Goal: Information Seeking & Learning: Learn about a topic

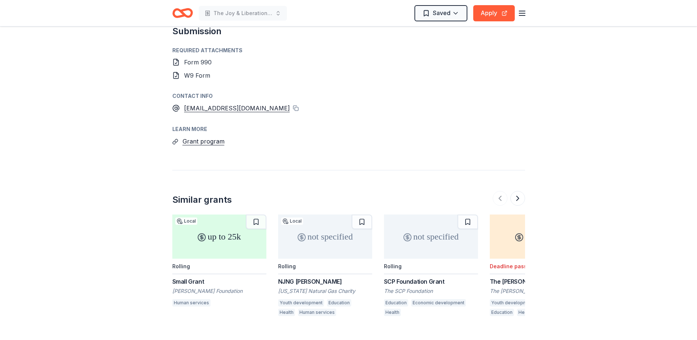
scroll to position [774, 0]
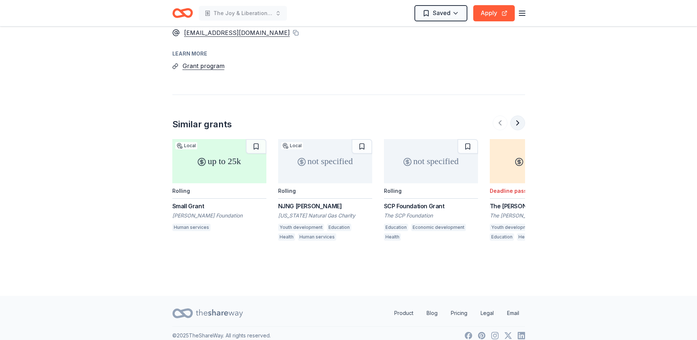
click at [341, 117] on button at bounding box center [517, 122] width 15 height 15
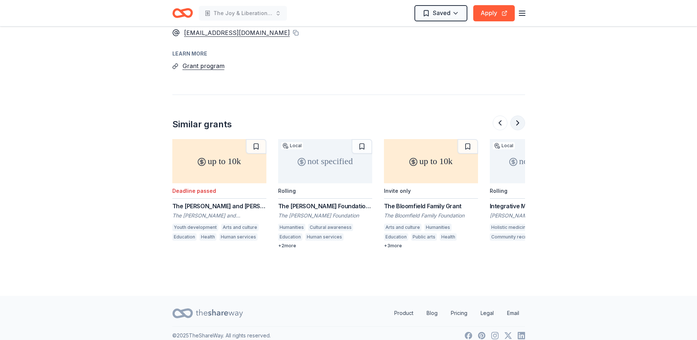
click at [341, 117] on button at bounding box center [517, 122] width 15 height 15
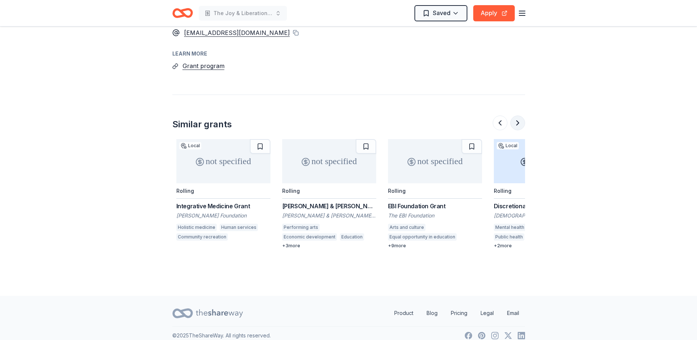
scroll to position [0, 635]
click at [341, 117] on button at bounding box center [517, 122] width 15 height 15
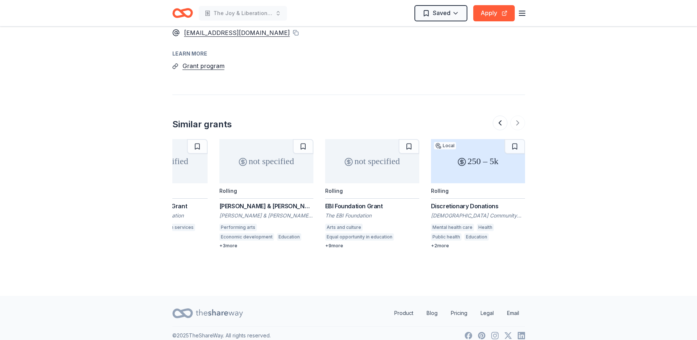
click at [341, 163] on div "250 – 5k" at bounding box center [478, 161] width 94 height 44
click at [341, 157] on div "not specified" at bounding box center [372, 161] width 94 height 44
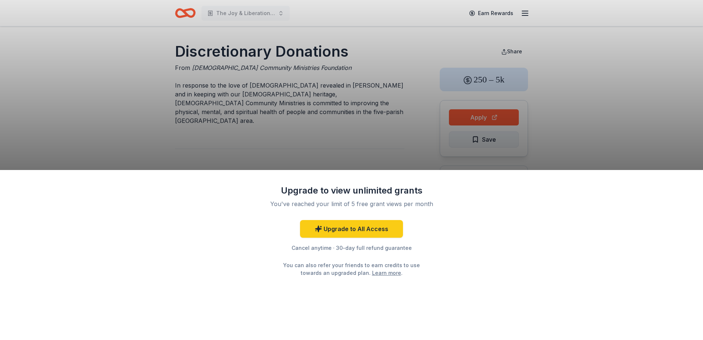
click at [477, 140] on div "Upgrade to view unlimited grants You've reached your limit of 5 free grant view…" at bounding box center [351, 170] width 703 height 340
click at [371, 124] on div "Upgrade to view unlimited grants You've reached your limit of 5 free grant view…" at bounding box center [351, 170] width 703 height 340
